Goal: Check status: Check status

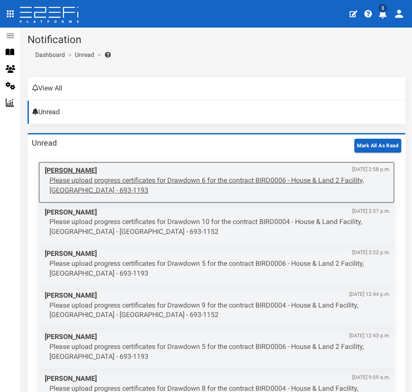
click at [59, 168] on span "[PERSON_NAME] [DATE] 2:58 p.m." at bounding box center [218, 171] width 346 height 10
drag, startPoint x: 62, startPoint y: 172, endPoint x: 102, endPoint y: 175, distance: 39.7
click at [62, 172] on span "[PERSON_NAME] [DATE] 2:58 p.m." at bounding box center [218, 171] width 346 height 10
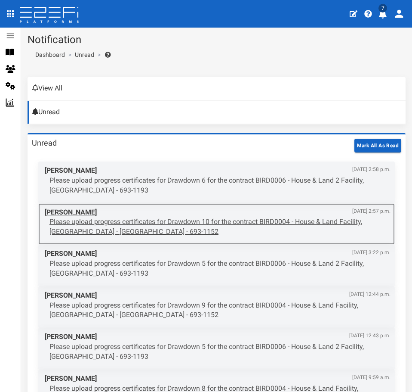
click at [70, 215] on span "[PERSON_NAME] [DATE] 2:57 p.m." at bounding box center [218, 212] width 346 height 10
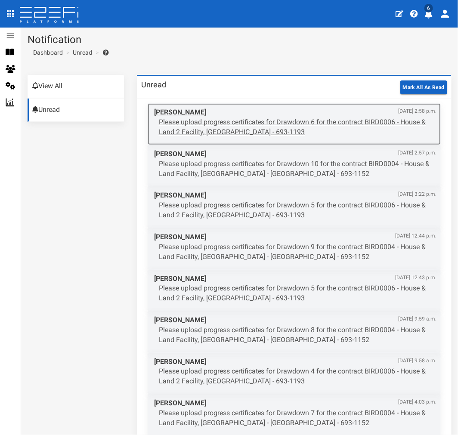
click at [195, 127] on p "Please upload progress certificates for Drawdown 6 for the contract BIRD0006 - …" at bounding box center [298, 127] width 278 height 20
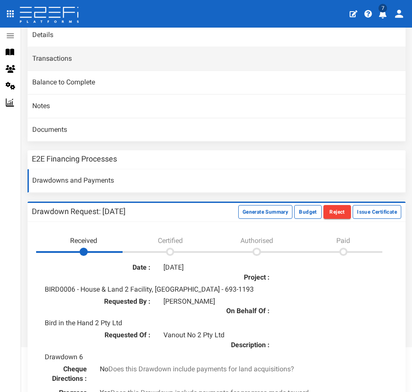
scroll to position [6, 0]
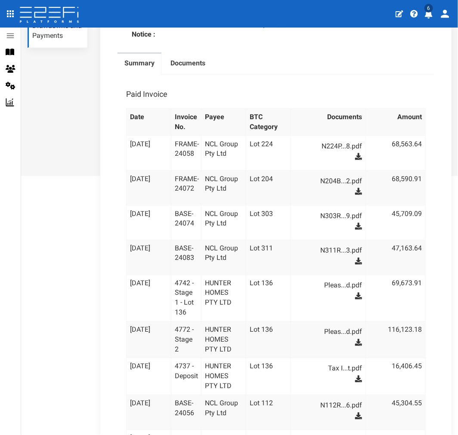
scroll to position [48, 0]
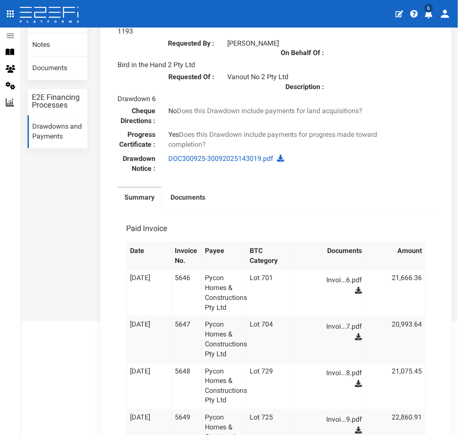
scroll to position [191, 0]
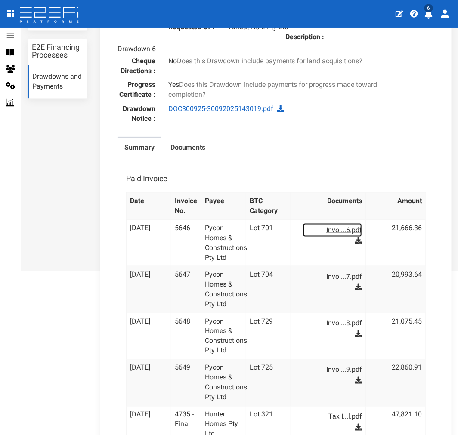
click at [331, 223] on link "Invoi...6.pdf" at bounding box center [332, 230] width 59 height 14
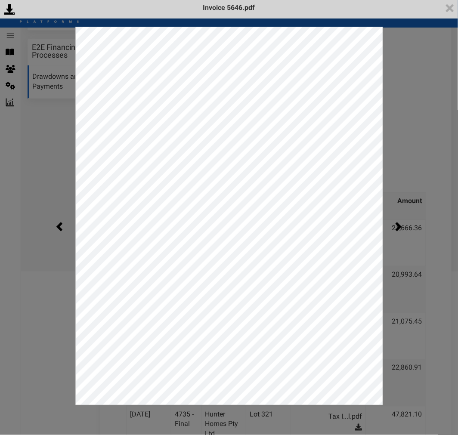
scroll to position [0, 0]
click at [450, 4] on img at bounding box center [450, 8] width 16 height 16
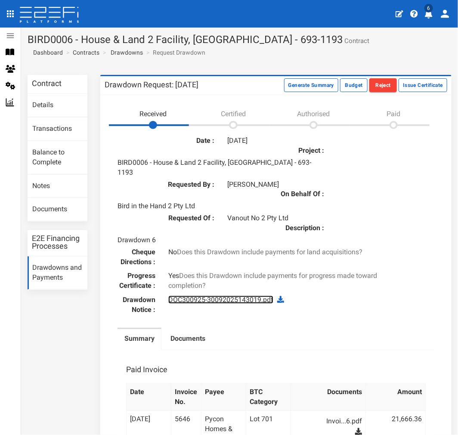
click at [192, 296] on link "DOC300925-30092025143019.pdf" at bounding box center [220, 300] width 105 height 8
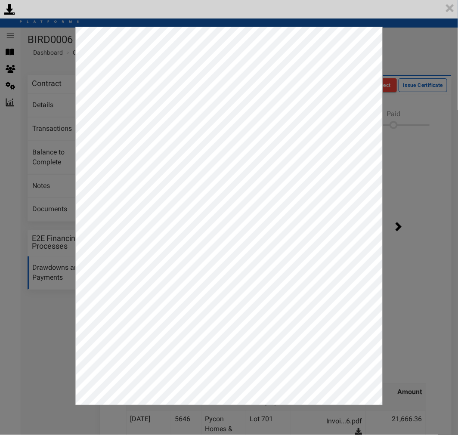
click at [425, 136] on div "<p>Your browser does not support iframes.</p><script type="text/javascript">ale…" at bounding box center [229, 217] width 458 height 435
